Goal: Task Accomplishment & Management: Use online tool/utility

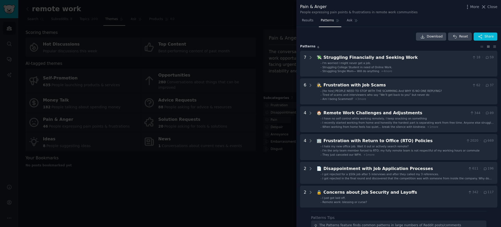
click at [197, 20] on div at bounding box center [250, 113] width 501 height 227
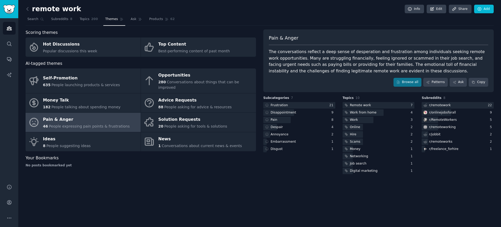
click at [31, 8] on link at bounding box center [29, 9] width 7 height 8
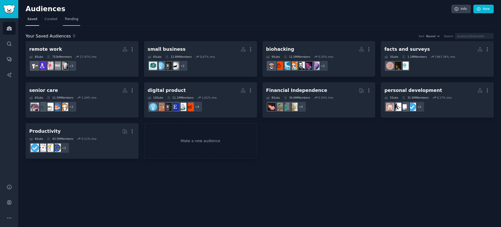
click at [71, 21] on span "Trending" at bounding box center [72, 19] width 14 height 5
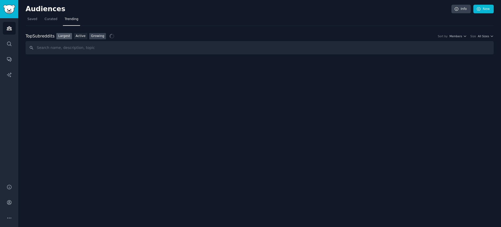
click at [94, 35] on link "Growing" at bounding box center [97, 36] width 17 height 7
click at [39, 20] on nav "Saved Curated Trending" at bounding box center [260, 20] width 468 height 11
click at [30, 21] on link "Saved" at bounding box center [33, 20] width 14 height 11
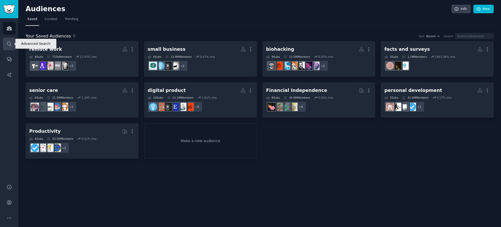
click at [11, 45] on icon "Sidebar" at bounding box center [9, 43] width 5 height 5
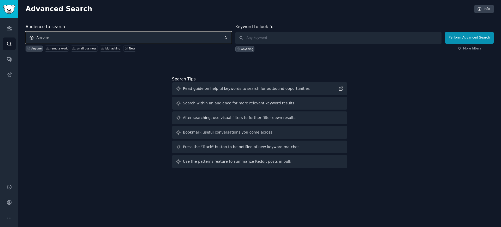
click at [75, 34] on span "Anyone" at bounding box center [129, 38] width 206 height 12
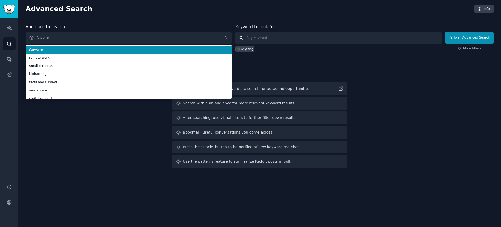
click at [271, 37] on input "text" at bounding box center [338, 38] width 206 height 13
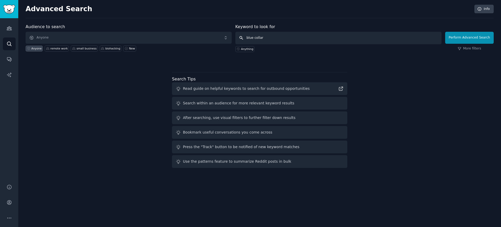
type input "blue collar"
click button "Perform Advanced Search" at bounding box center [469, 38] width 48 height 12
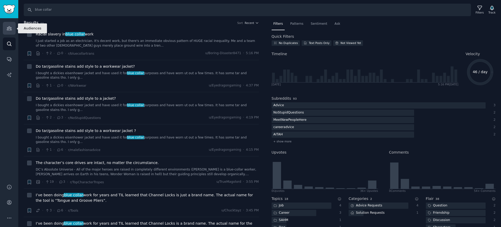
click at [15, 27] on link "Audiences" at bounding box center [9, 28] width 13 height 13
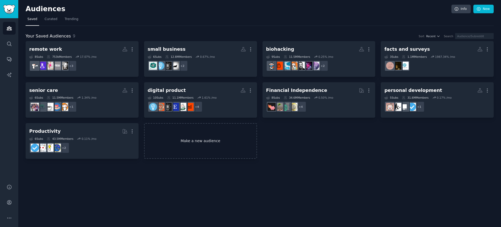
click at [167, 156] on link "Make a new audience" at bounding box center [200, 141] width 113 height 36
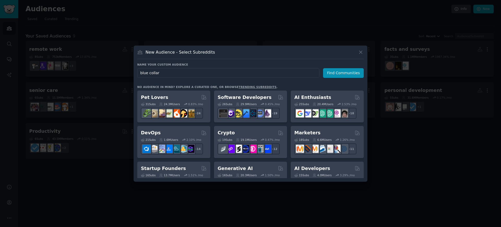
type input "blue collar"
click button "Find Communities" at bounding box center [343, 73] width 41 height 10
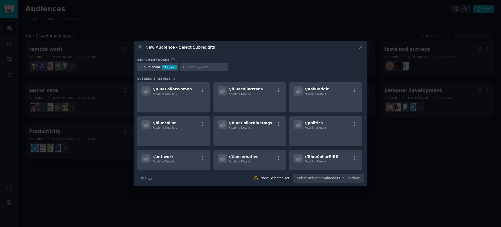
click at [189, 69] on input "text" at bounding box center [207, 67] width 40 height 5
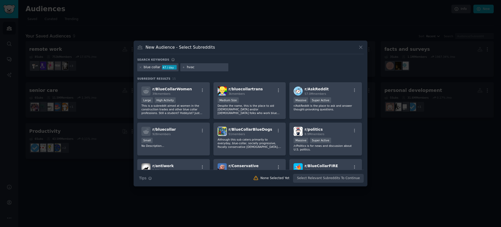
type input "hvac"
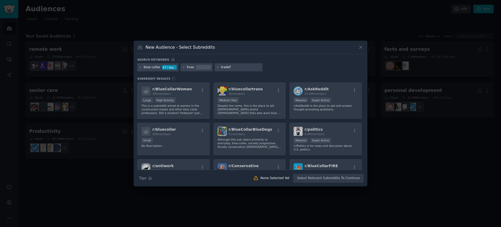
type input "tradefs"
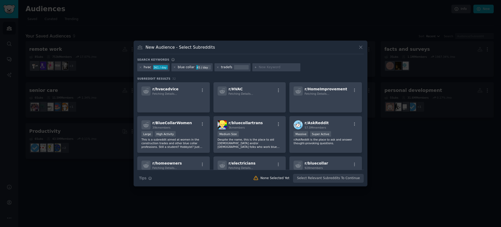
click at [228, 70] on div "tradefs" at bounding box center [232, 67] width 36 height 8
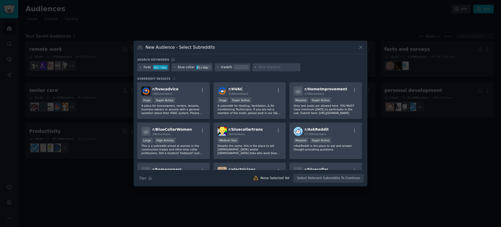
click at [230, 68] on div "tradefs" at bounding box center [232, 67] width 36 height 8
click at [226, 69] on div "tradefs" at bounding box center [226, 67] width 11 height 5
click at [217, 67] on icon at bounding box center [217, 67] width 3 height 3
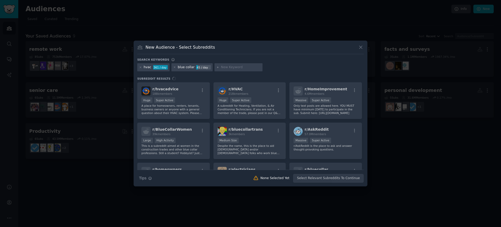
click at [224, 67] on input "text" at bounding box center [241, 67] width 40 height 5
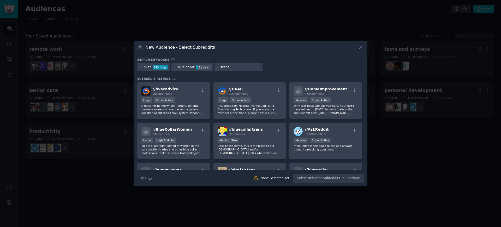
type input "trades"
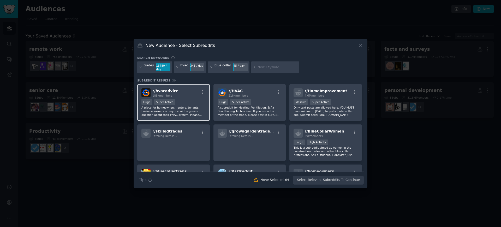
click at [184, 95] on div "r/ hvacadvice 188k members" at bounding box center [173, 92] width 64 height 9
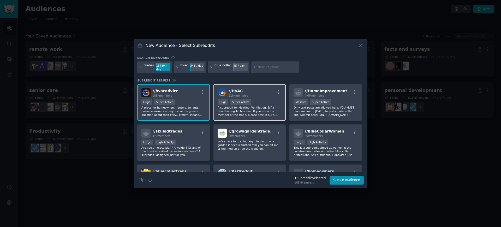
click at [245, 88] on h2 "r/ HVAC 218k members" at bounding box center [238, 92] width 20 height 9
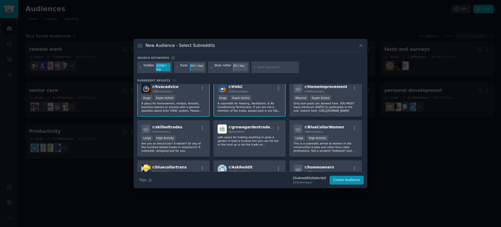
scroll to position [5, 0]
click at [310, 86] on span "r/ HomeImprovement" at bounding box center [325, 86] width 43 height 4
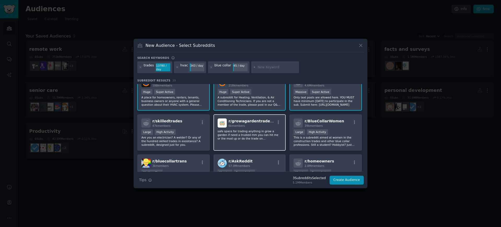
scroll to position [11, 0]
click at [185, 123] on div "r/ skilledtrades 47k members" at bounding box center [173, 122] width 64 height 9
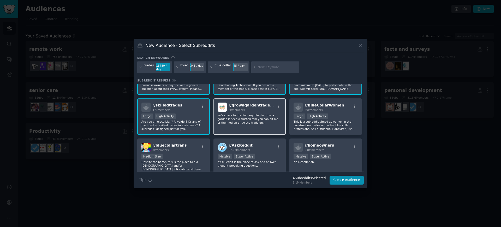
scroll to position [26, 0]
click at [254, 101] on div "r/ growagardentradehub 6k members safe space for trading anything in grow a gar…" at bounding box center [249, 116] width 72 height 37
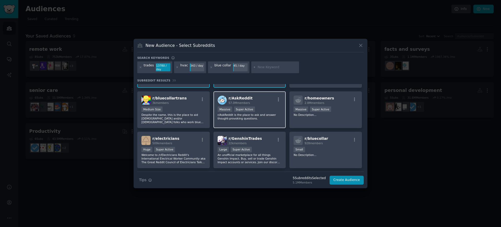
scroll to position [74, 0]
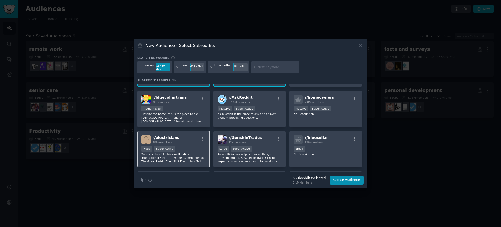
click at [185, 144] on div "r/ electricians 509k members Huge Super Active Welcome to /r/Electricians Reddi…" at bounding box center [173, 149] width 72 height 37
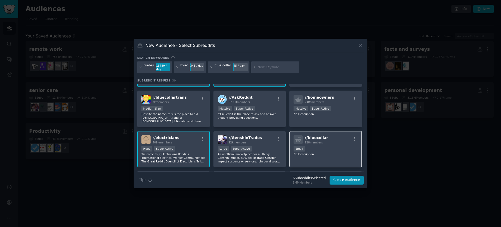
click at [310, 137] on span "r/ bluecollar" at bounding box center [315, 138] width 23 height 4
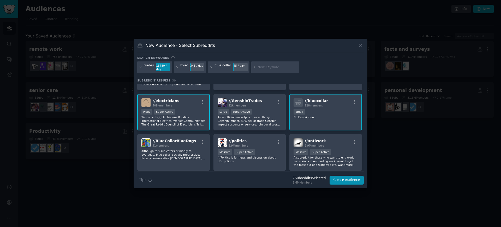
scroll to position [112, 0]
click at [321, 102] on span "r/ bluecollar" at bounding box center [315, 100] width 23 height 4
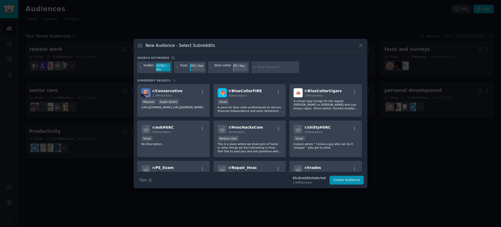
scroll to position [203, 0]
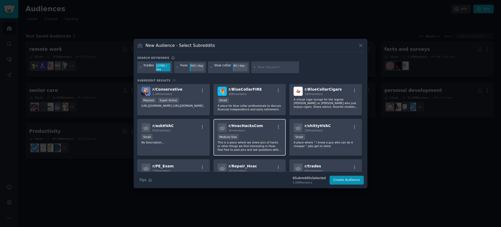
click at [255, 127] on span "r/ HvacHacksCom" at bounding box center [245, 126] width 34 height 4
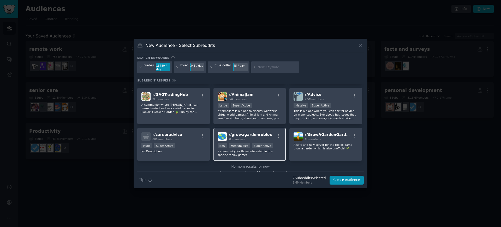
scroll to position [444, 0]
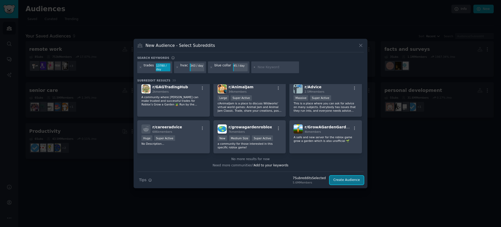
click at [348, 183] on button "Create Audience" at bounding box center [346, 180] width 34 height 9
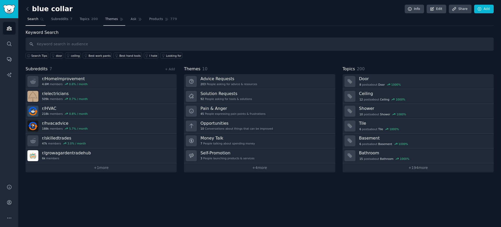
click at [106, 22] on link "Themes" at bounding box center [114, 20] width 22 height 11
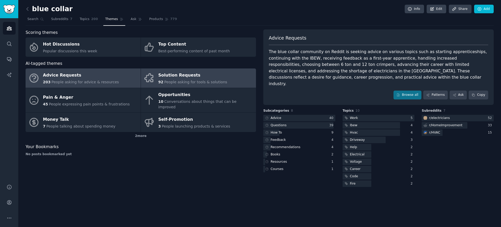
click at [150, 80] on icon at bounding box center [148, 78] width 8 height 8
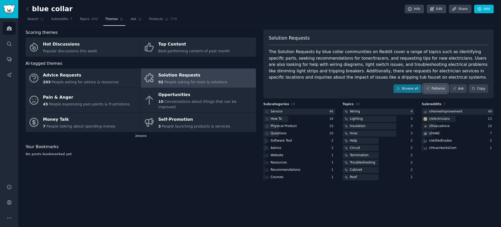
click at [440, 89] on link "Patterns" at bounding box center [435, 88] width 25 height 9
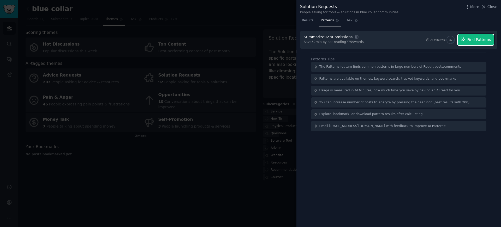
click at [465, 43] on button "Find Patterns" at bounding box center [475, 39] width 36 height 11
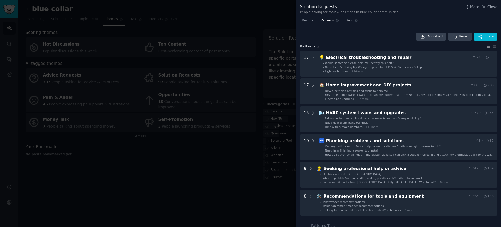
click at [346, 25] on link "Ask" at bounding box center [352, 21] width 15 height 11
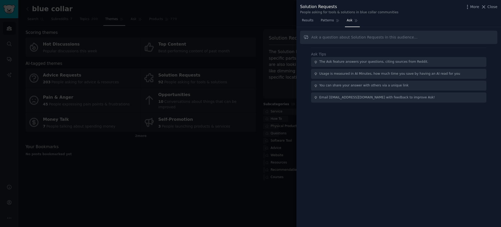
click at [351, 36] on input "text" at bounding box center [398, 37] width 197 height 13
type input "is there a need for compliance or onboarding tools?"
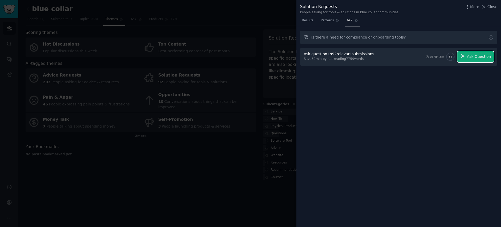
click at [470, 62] on div "Ask question to 92 relevant submissions Save 32 min by not reading 7759 words A…" at bounding box center [398, 57] width 197 height 18
click at [470, 56] on span "Ask Question" at bounding box center [478, 56] width 24 height 5
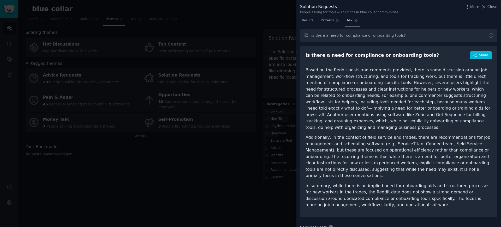
scroll to position [5, 0]
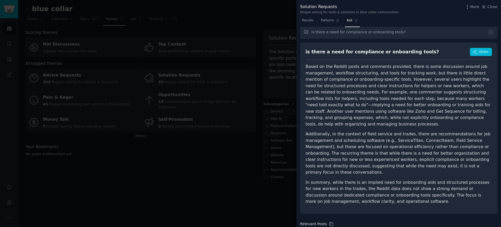
drag, startPoint x: 380, startPoint y: 75, endPoint x: 418, endPoint y: 74, distance: 38.6
click at [418, 74] on p "Based on the Reddit posts and comments provided, there is some discussion aroun…" at bounding box center [398, 96] width 186 height 64
click at [402, 79] on p "Based on the Reddit posts and comments provided, there is some discussion aroun…" at bounding box center [398, 96] width 186 height 64
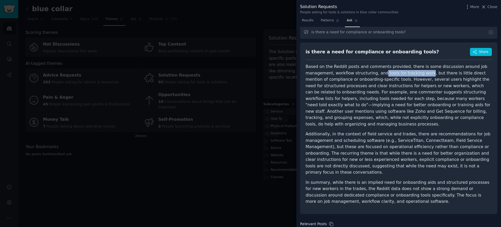
drag, startPoint x: 380, startPoint y: 74, endPoint x: 421, endPoint y: 72, distance: 41.0
click at [421, 72] on p "Based on the Reddit posts and comments provided, there is some discussion aroun…" at bounding box center [398, 96] width 186 height 64
click at [422, 77] on p "Based on the Reddit posts and comments provided, there is some discussion aroun…" at bounding box center [398, 96] width 186 height 64
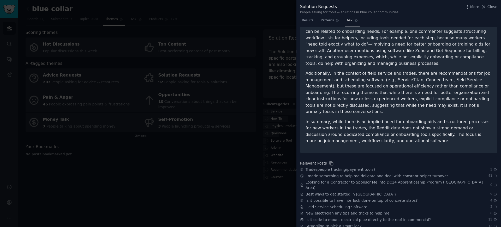
scroll to position [0, 0]
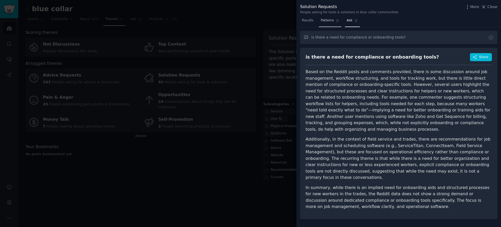
click at [323, 21] on span "Patterns" at bounding box center [326, 20] width 13 height 5
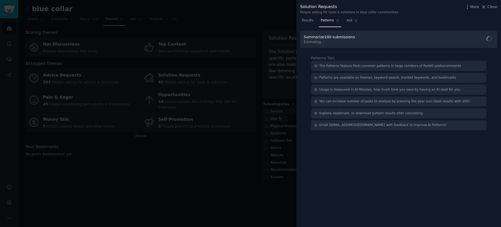
click at [311, 22] on span "Results" at bounding box center [307, 20] width 11 height 5
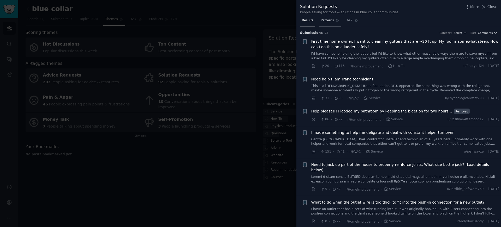
click at [324, 21] on span "Patterns" at bounding box center [326, 20] width 13 height 5
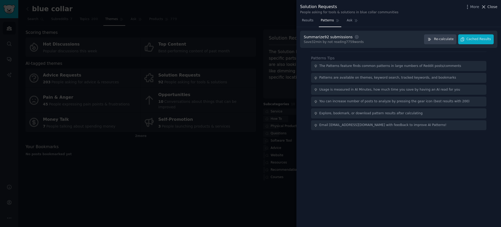
click at [492, 7] on span "Close" at bounding box center [492, 6] width 10 height 5
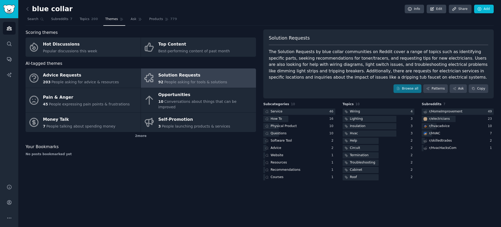
click at [181, 152] on div "No posts bookmarked yet" at bounding box center [141, 154] width 230 height 5
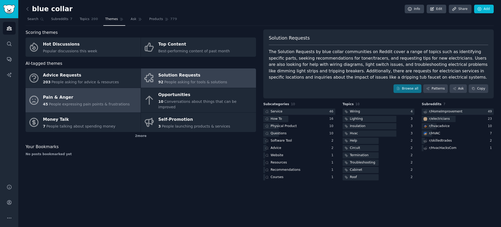
click at [90, 102] on span "People expressing pain points & frustrations" at bounding box center [89, 104] width 81 height 4
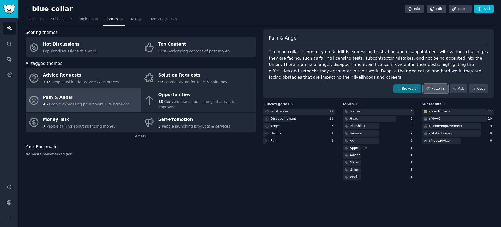
click at [438, 86] on link "Patterns" at bounding box center [435, 88] width 25 height 9
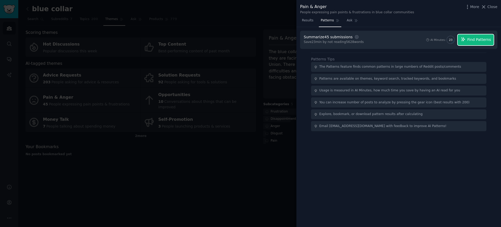
click at [471, 39] on span "Find Patterns" at bounding box center [479, 39] width 24 height 5
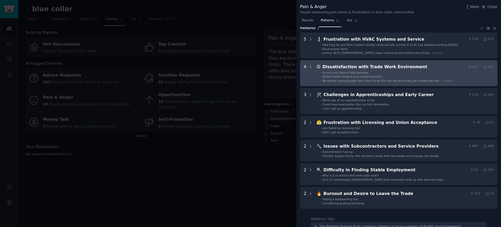
scroll to position [20, 0]
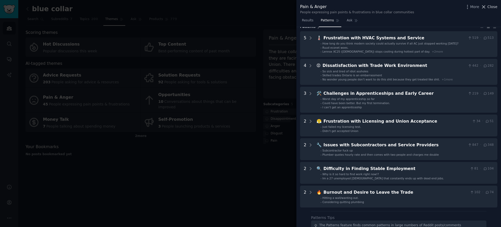
click at [490, 8] on span "Close" at bounding box center [492, 6] width 10 height 5
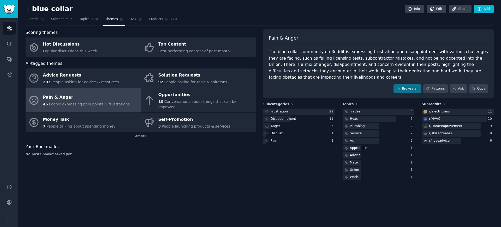
click at [350, 19] on nav "Search Subreddits 7 Topics 200 Themes Ask Products 779" at bounding box center [260, 20] width 468 height 11
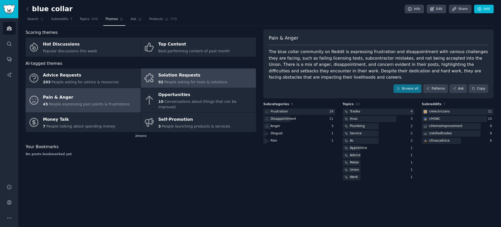
click at [211, 77] on div "Solution Requests" at bounding box center [192, 75] width 69 height 8
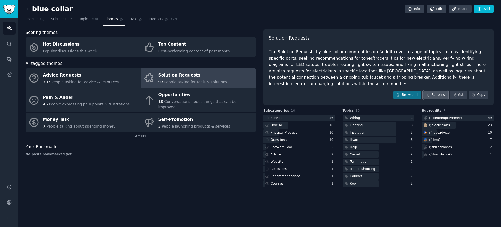
click at [430, 91] on link "Patterns" at bounding box center [435, 95] width 25 height 9
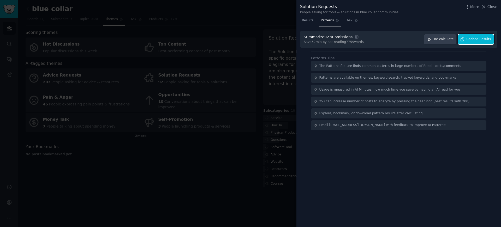
click at [478, 39] on span "Cached Results" at bounding box center [478, 39] width 25 height 5
